Goal: Complete application form: Complete application form

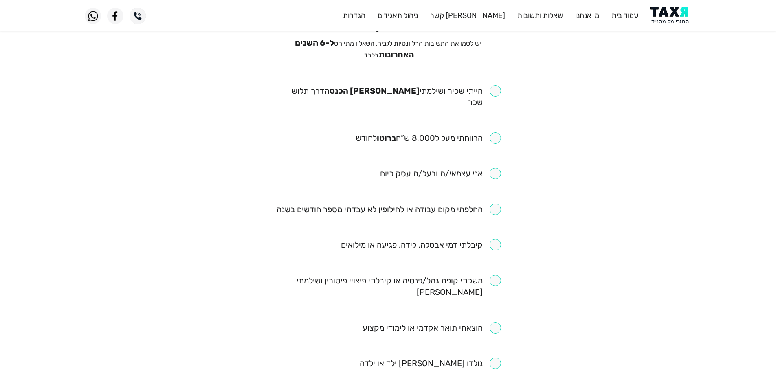
scroll to position [81, 0]
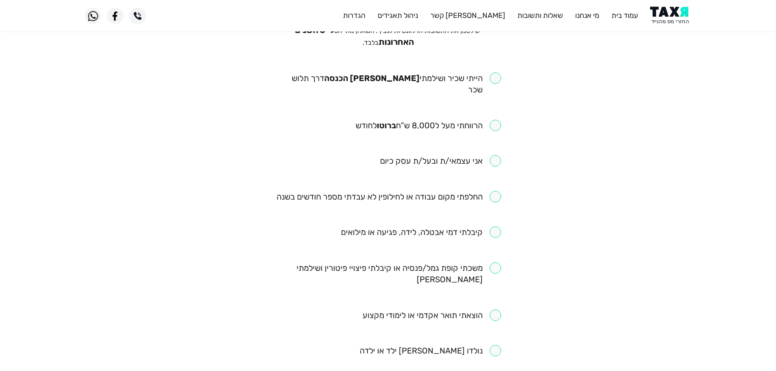
click at [495, 80] on input "checkbox" at bounding box center [388, 84] width 226 height 23
checkbox input "true"
click at [495, 120] on input "checkbox" at bounding box center [428, 125] width 145 height 11
checkbox input "true"
click at [495, 191] on input "checkbox" at bounding box center [389, 196] width 224 height 11
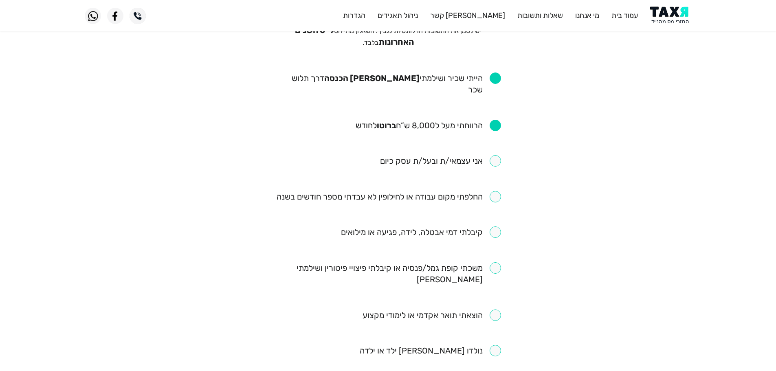
checkbox input "true"
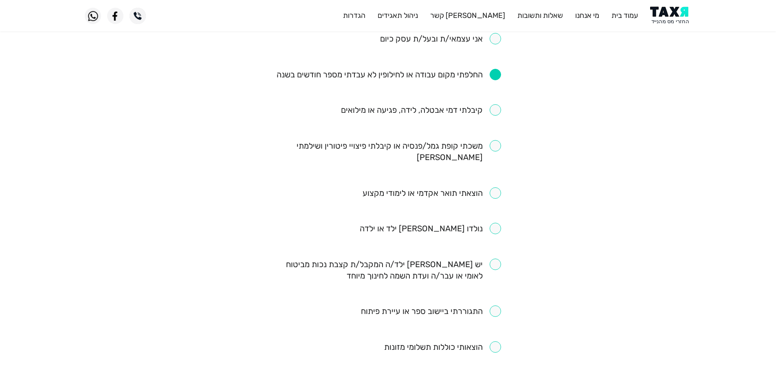
scroll to position [244, 0]
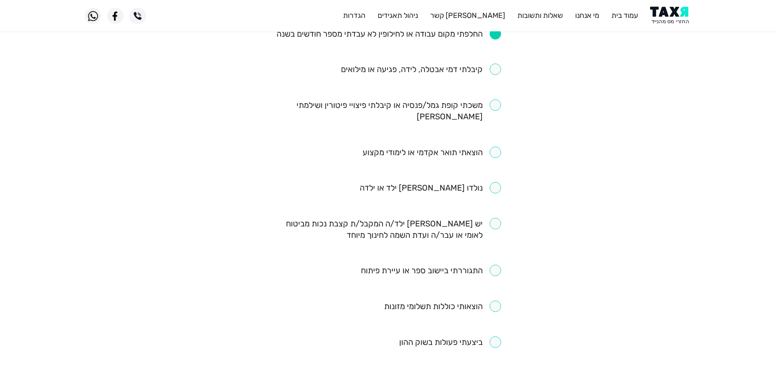
click at [495, 99] on input "checkbox" at bounding box center [388, 110] width 226 height 23
checkbox input "true"
click at [496, 64] on input "checkbox" at bounding box center [421, 69] width 160 height 11
checkbox input "true"
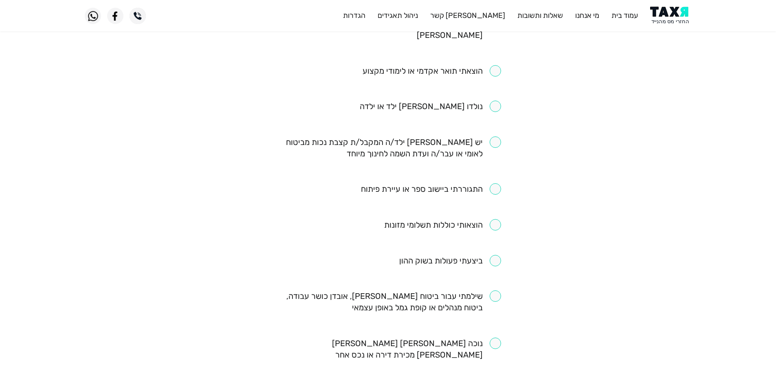
scroll to position [367, 0]
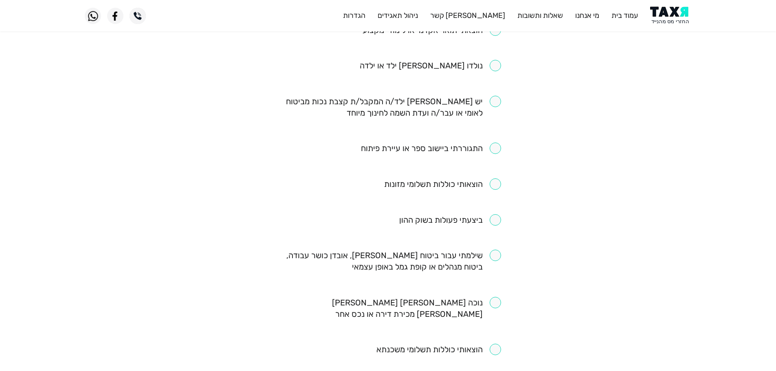
click at [496, 143] on input "checkbox" at bounding box center [431, 148] width 140 height 11
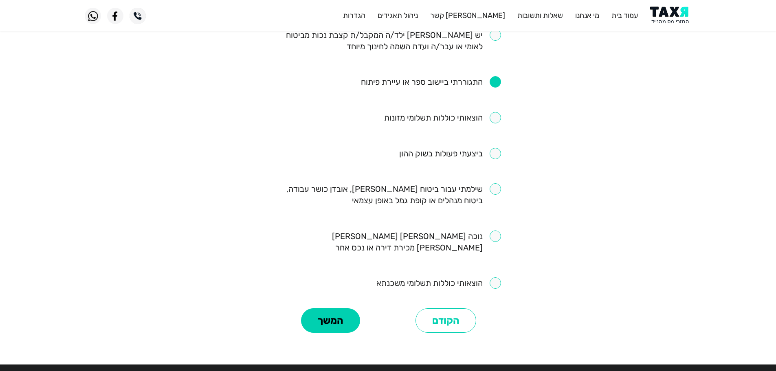
scroll to position [443, 0]
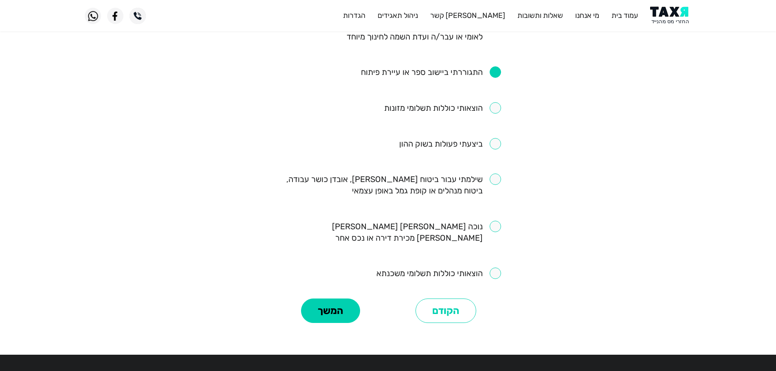
click at [497, 66] on input "checkbox" at bounding box center [431, 71] width 140 height 11
checkbox input "false"
click at [496, 174] on input "checkbox" at bounding box center [388, 185] width 226 height 23
checkbox input "true"
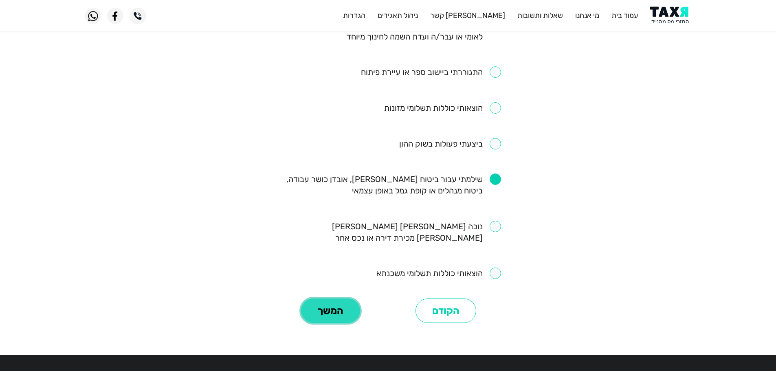
click at [321, 299] on button "המשך" at bounding box center [330, 311] width 59 height 24
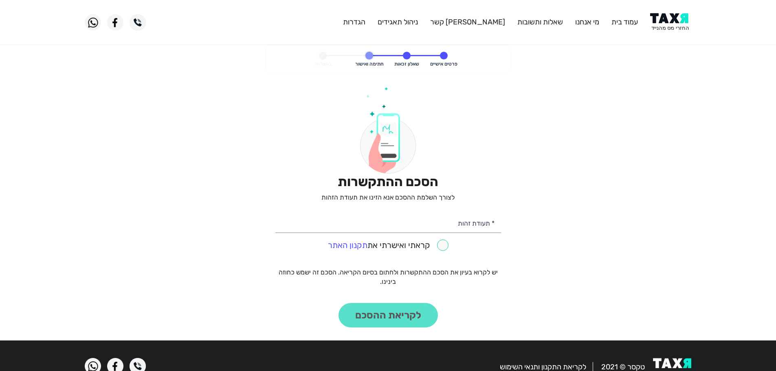
click at [660, 18] on img at bounding box center [670, 22] width 41 height 18
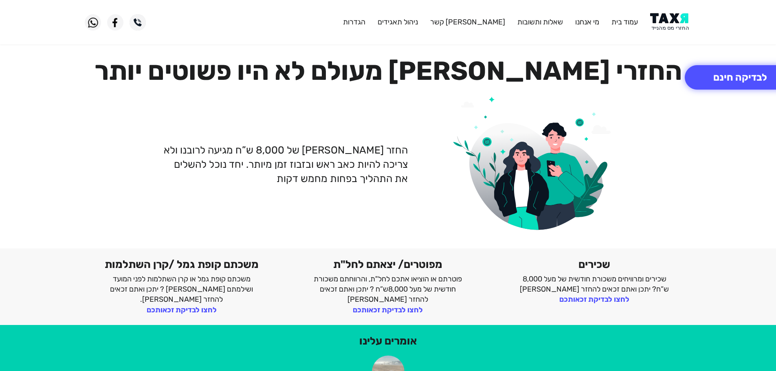
click at [671, 22] on img at bounding box center [670, 22] width 41 height 18
click at [670, 20] on img at bounding box center [670, 22] width 41 height 18
click at [675, 25] on img at bounding box center [670, 22] width 41 height 18
click at [754, 82] on button "לבדיקה חינם" at bounding box center [740, 77] width 111 height 24
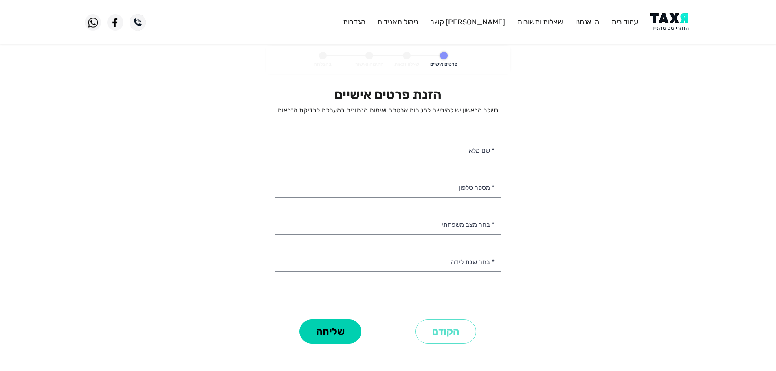
select select
click at [477, 192] on input "* מספר טלפון" at bounding box center [388, 186] width 226 height 21
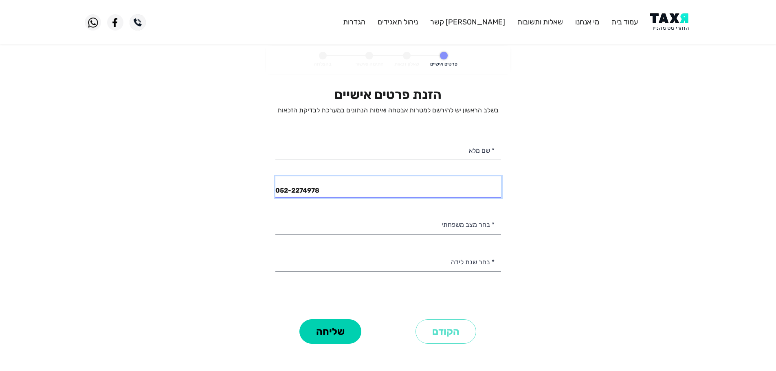
type input "052-2274978"
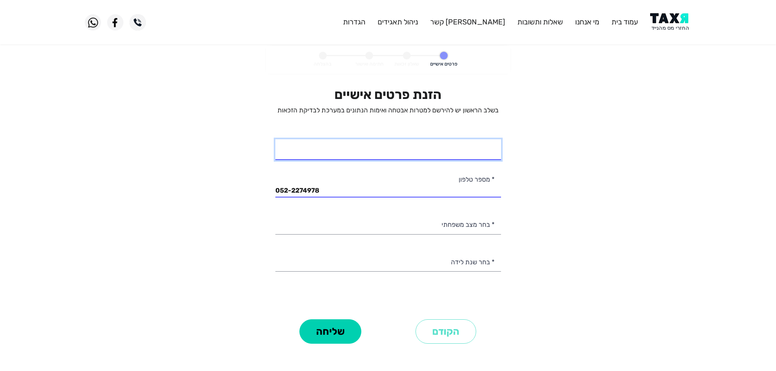
click at [476, 154] on input "* שם מלא" at bounding box center [388, 149] width 226 height 21
type input "[PERSON_NAME]"
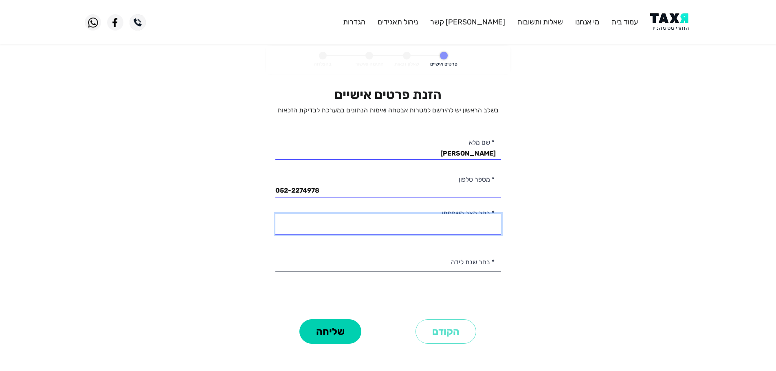
click at [478, 226] on select "רווק/ה נשוי/[PERSON_NAME]/ה אלמן/נה" at bounding box center [388, 224] width 226 height 21
select select "2: Married"
click at [275, 214] on select "רווק/ה נשוי/[PERSON_NAME]/ה אלמן/נה" at bounding box center [388, 224] width 226 height 21
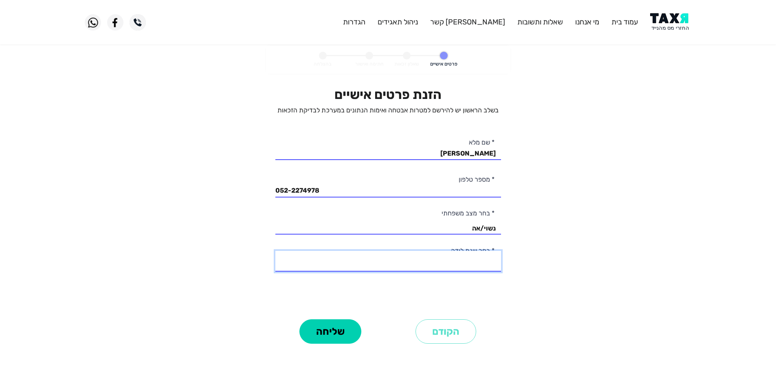
click at [488, 264] on select "2003 2002 2001 2000 1999 1998 1997 1996 1995 1994 1993 1992 1991 1990 1989 1988…" at bounding box center [388, 261] width 226 height 21
click at [559, 154] on personal-details "פרטים אישיים שאלון זכאות חתימה ואישור בהצלחה הזנת פרטים אישיים בשלב הראשון יש ל…" at bounding box center [388, 207] width 776 height 323
click at [475, 265] on select "2003 2002 2001 2000 1999 1998 1997 1996 1995 1994 1993 1992 1991 1990 1989 1988…" at bounding box center [388, 261] width 226 height 21
select select "14: 1990"
click at [275, 251] on select "2003 2002 2001 2000 1999 1998 1997 1996 1995 1994 1993 1992 1991 1990 1989 1988…" at bounding box center [388, 261] width 226 height 21
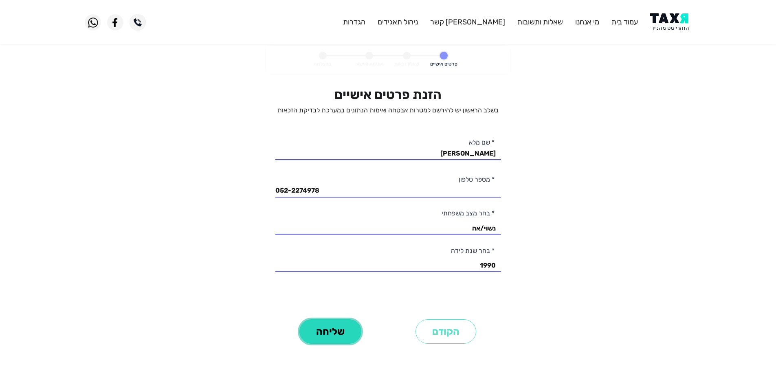
click at [348, 327] on button "שליחה" at bounding box center [330, 331] width 62 height 24
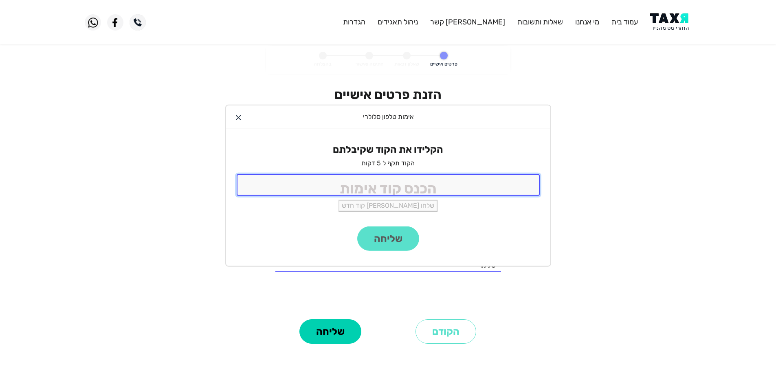
click at [484, 183] on input "tel" at bounding box center [388, 185] width 303 height 22
type input "9988"
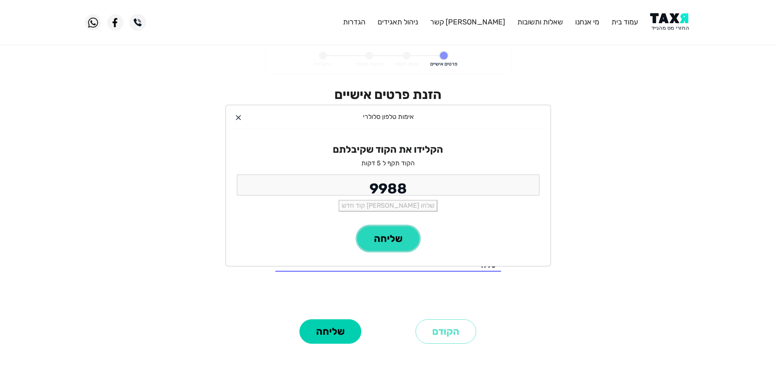
click at [407, 240] on button "שליחה" at bounding box center [388, 239] width 62 height 24
